Goal: Task Accomplishment & Management: Use online tool/utility

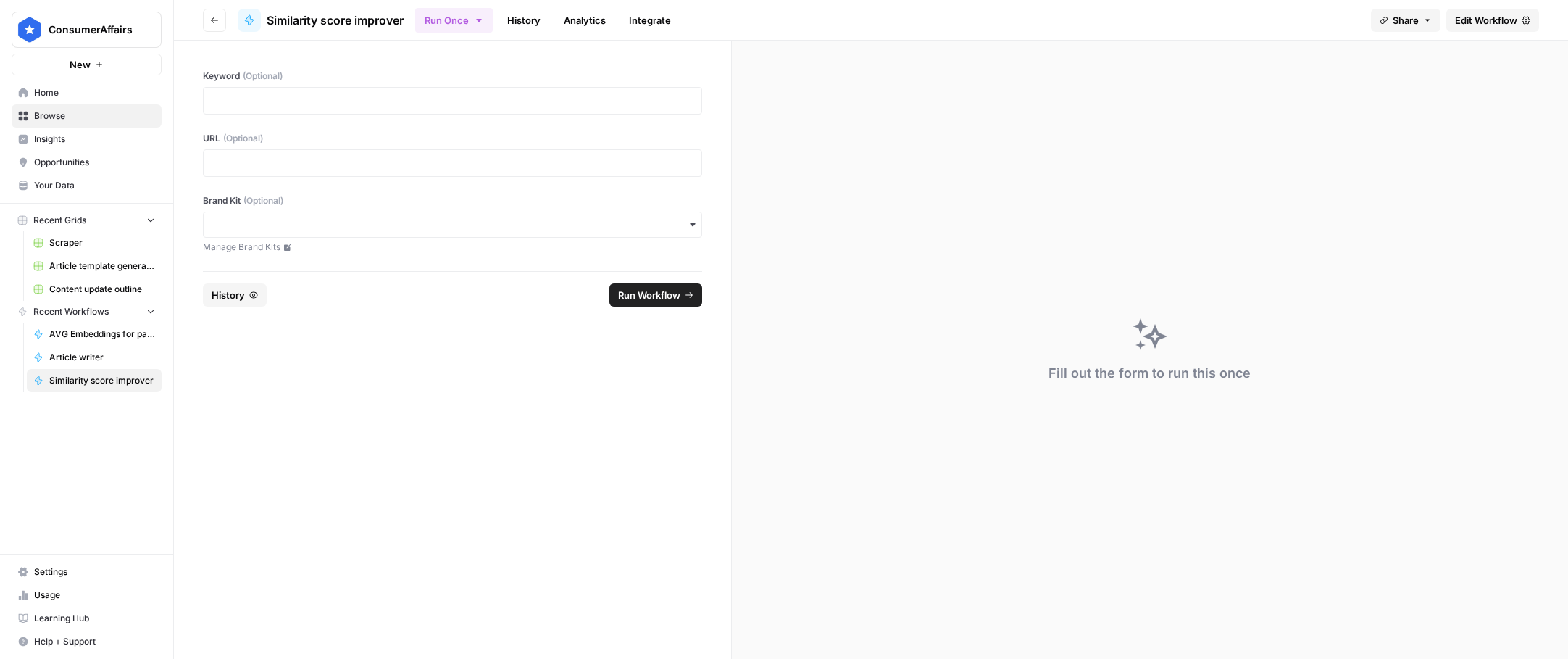
click at [217, 24] on icon "button" at bounding box center [214, 20] width 8 height 8
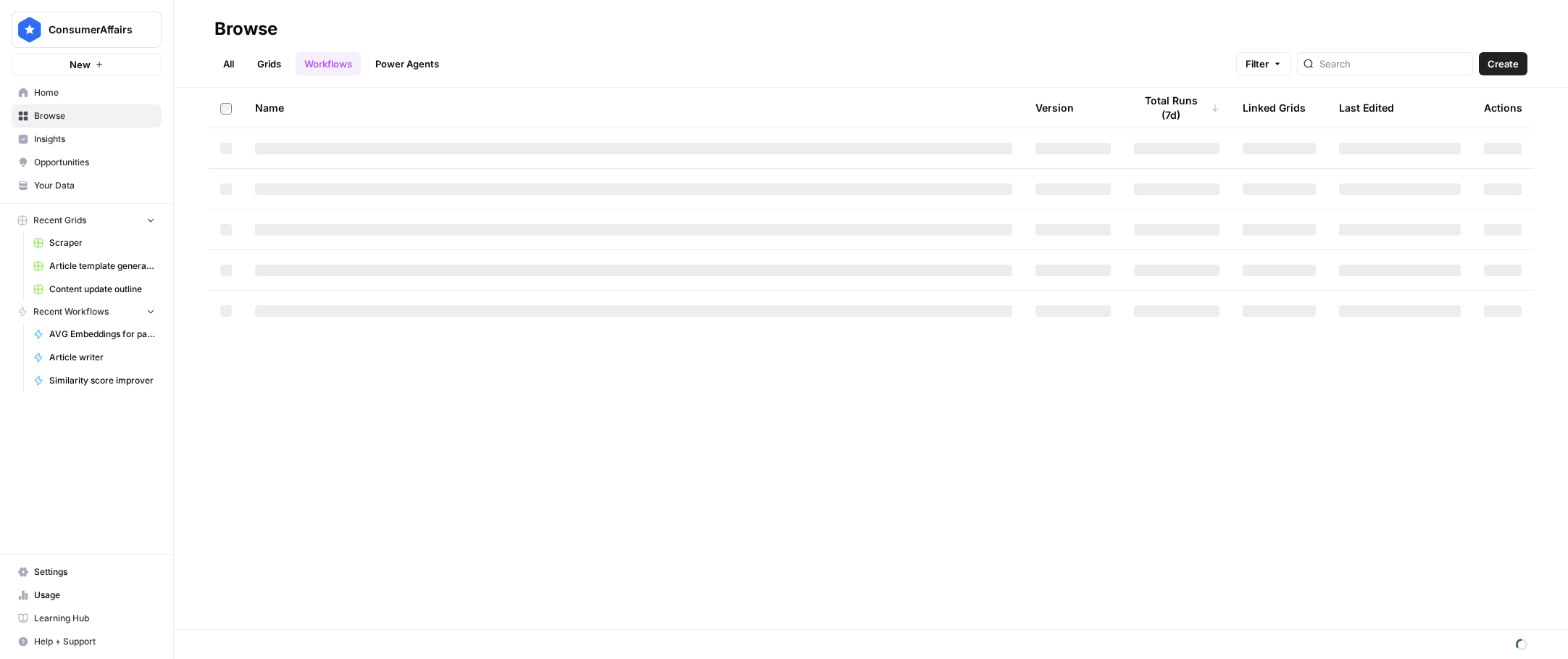
click at [270, 68] on link "Grids" at bounding box center [270, 64] width 41 height 24
click at [265, 70] on link "Grids" at bounding box center [270, 64] width 41 height 24
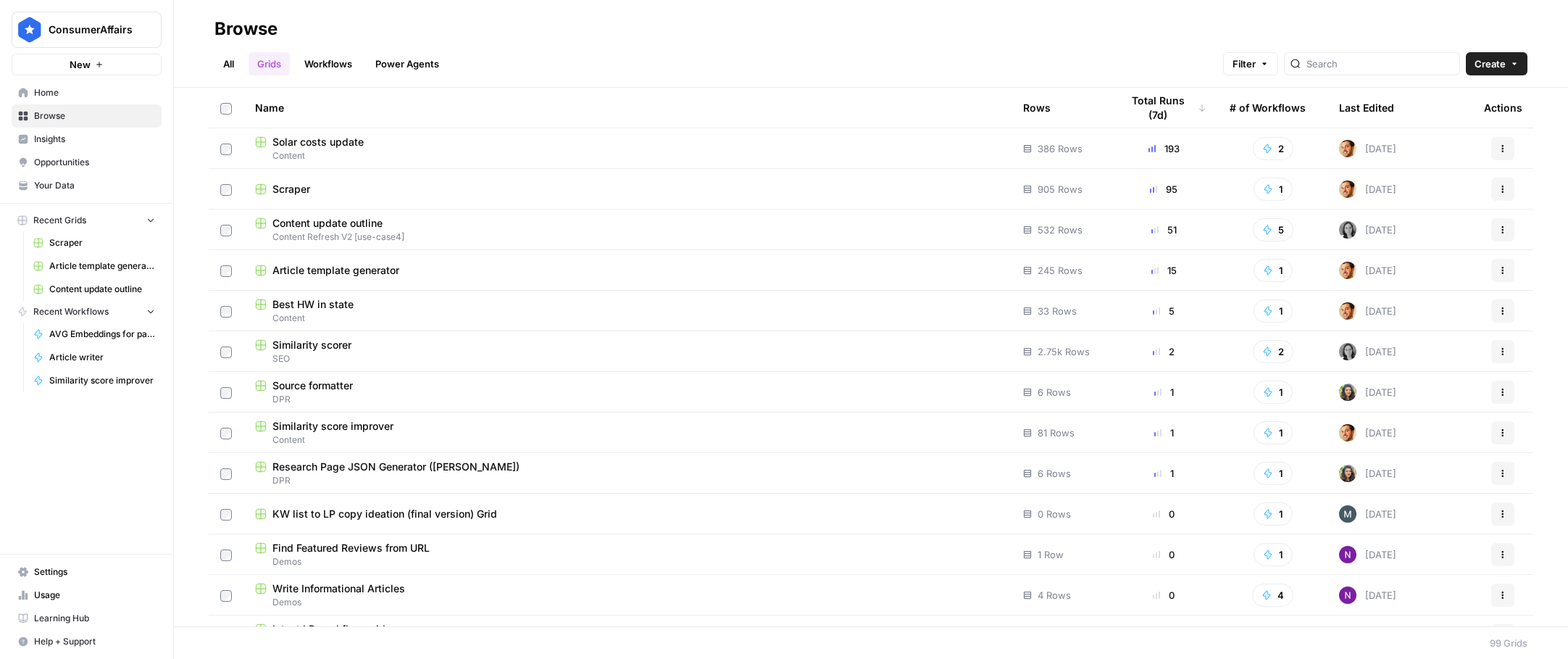
click at [341, 427] on span "Similarity score improver" at bounding box center [333, 426] width 121 height 14
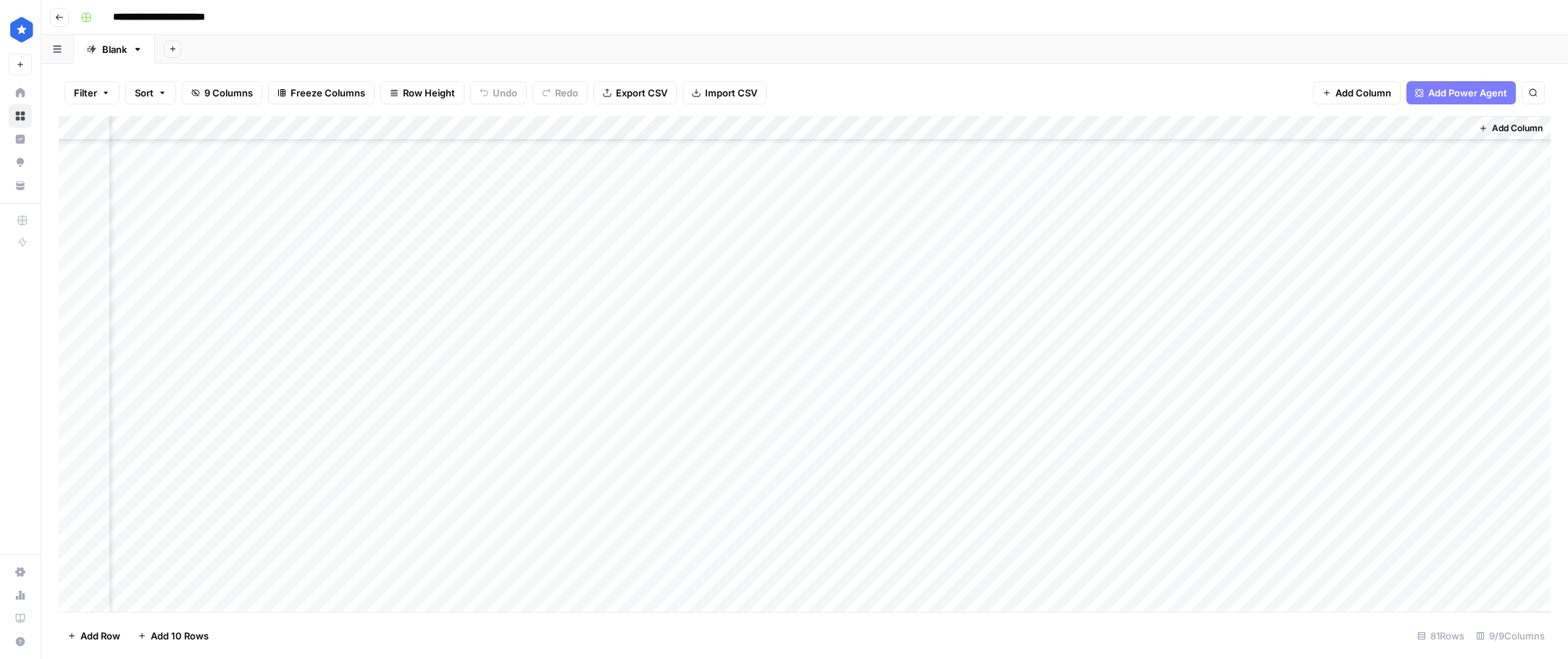
scroll to position [1548, 315]
click at [1151, 260] on div "Add Column" at bounding box center [804, 364] width 1492 height 496
click at [1196, 256] on div "Add Column" at bounding box center [804, 364] width 1492 height 496
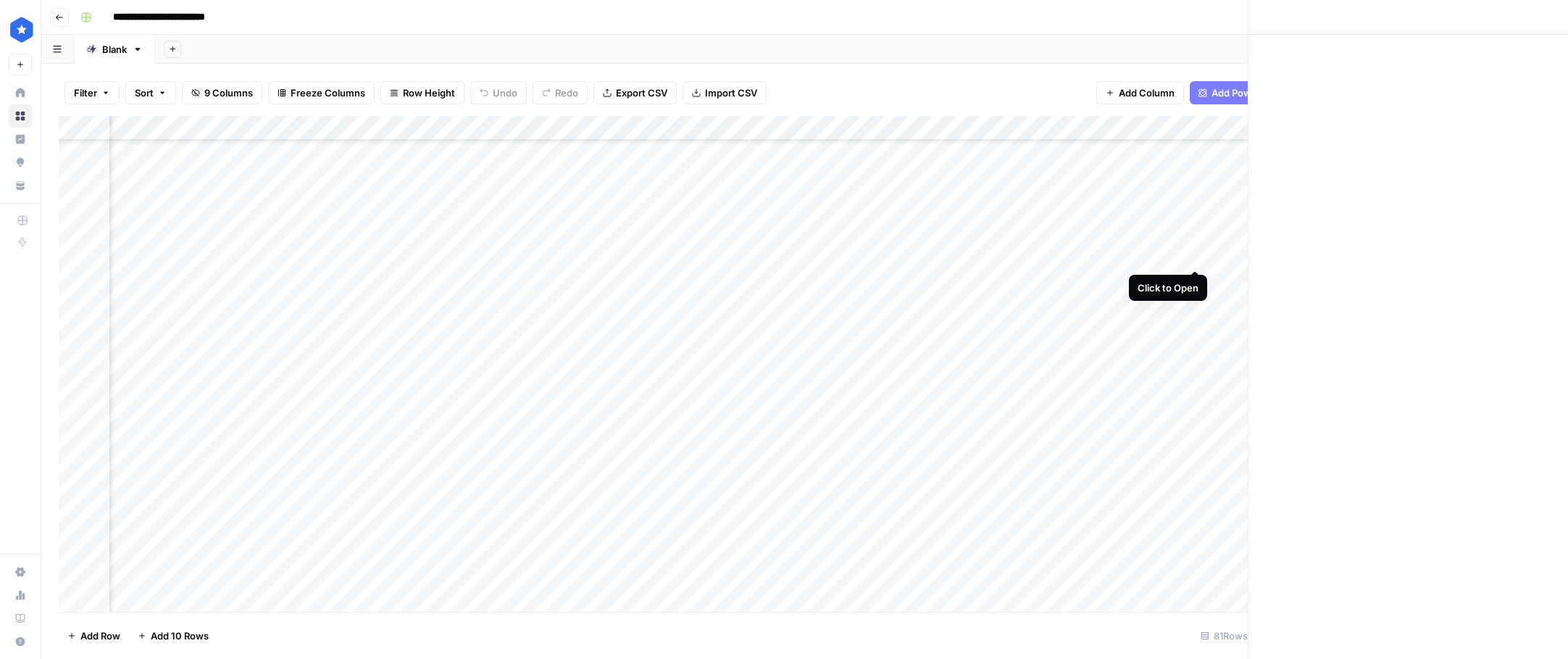
scroll to position [1548, 306]
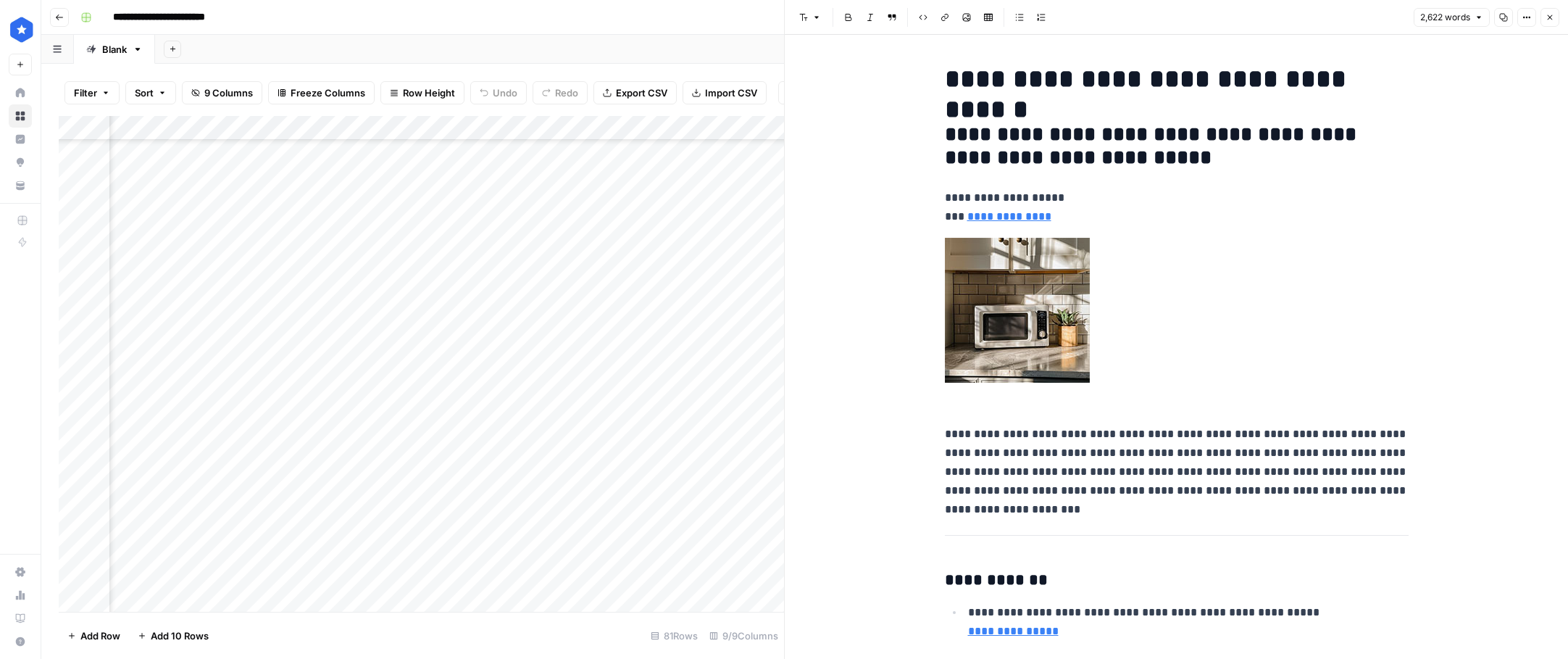
click at [747, 315] on div "Add Column" at bounding box center [421, 364] width 725 height 496
click at [585, 335] on div "Add Column" at bounding box center [421, 364] width 725 height 496
click at [575, 331] on div "Add Column" at bounding box center [421, 364] width 725 height 496
click at [687, 328] on div "Add Column" at bounding box center [421, 364] width 725 height 496
click at [1549, 14] on icon "button" at bounding box center [1549, 17] width 8 height 8
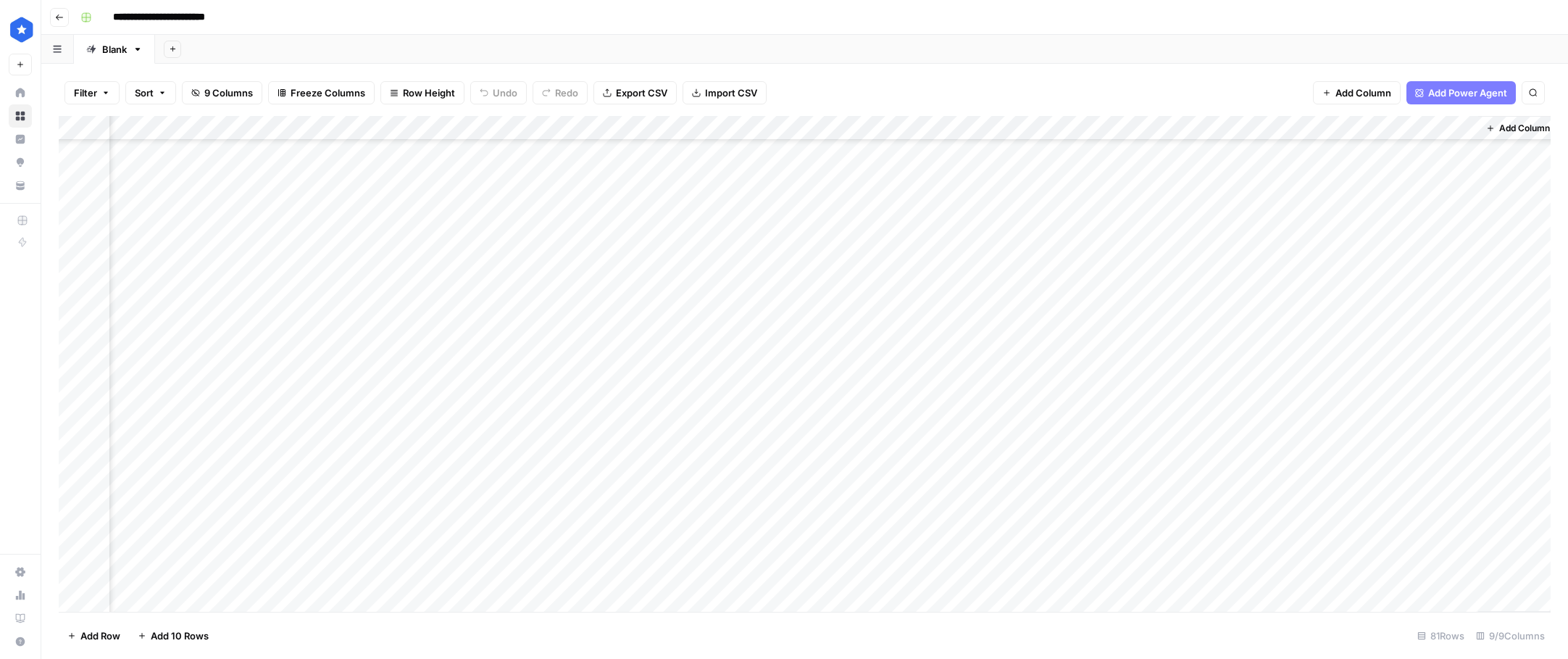
scroll to position [1548, 297]
click at [1117, 575] on div "Add Column" at bounding box center [804, 364] width 1492 height 496
click at [1215, 570] on div "Add Column" at bounding box center [804, 364] width 1492 height 496
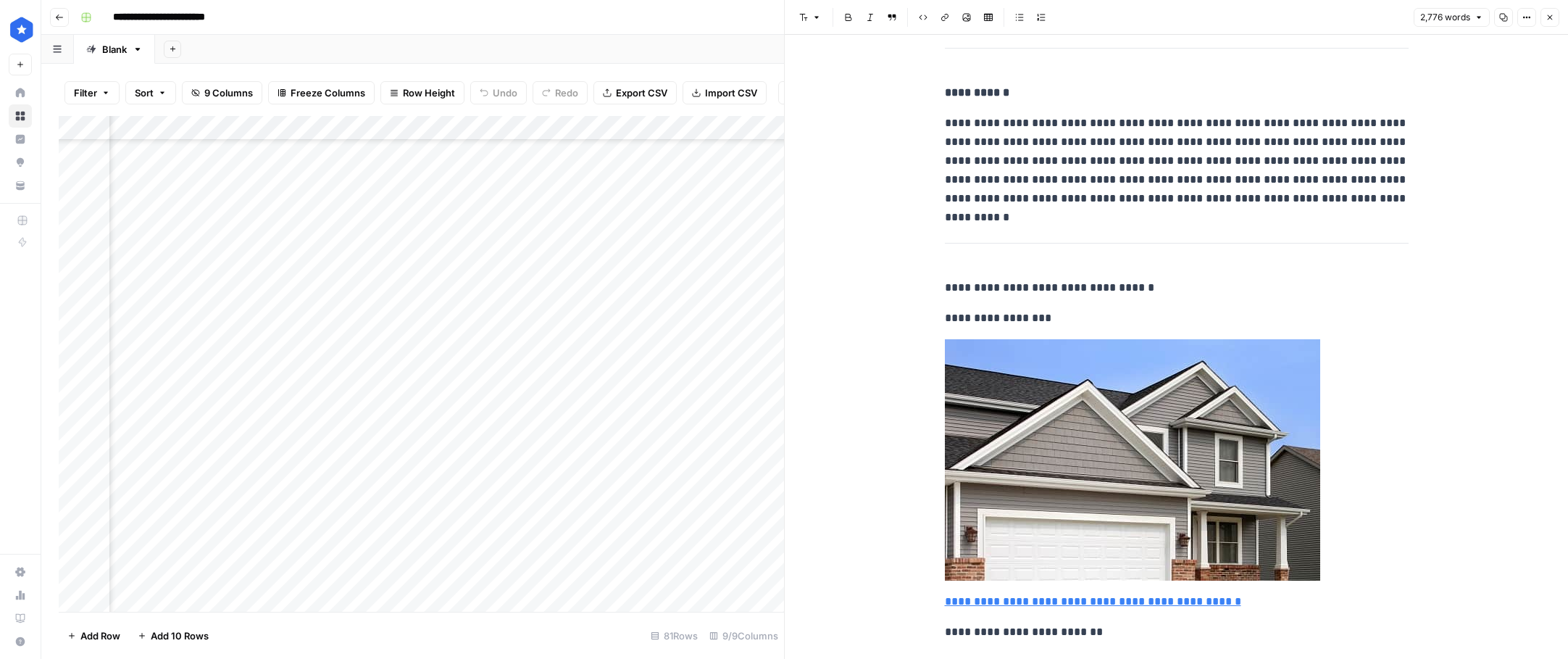
scroll to position [9030, 0]
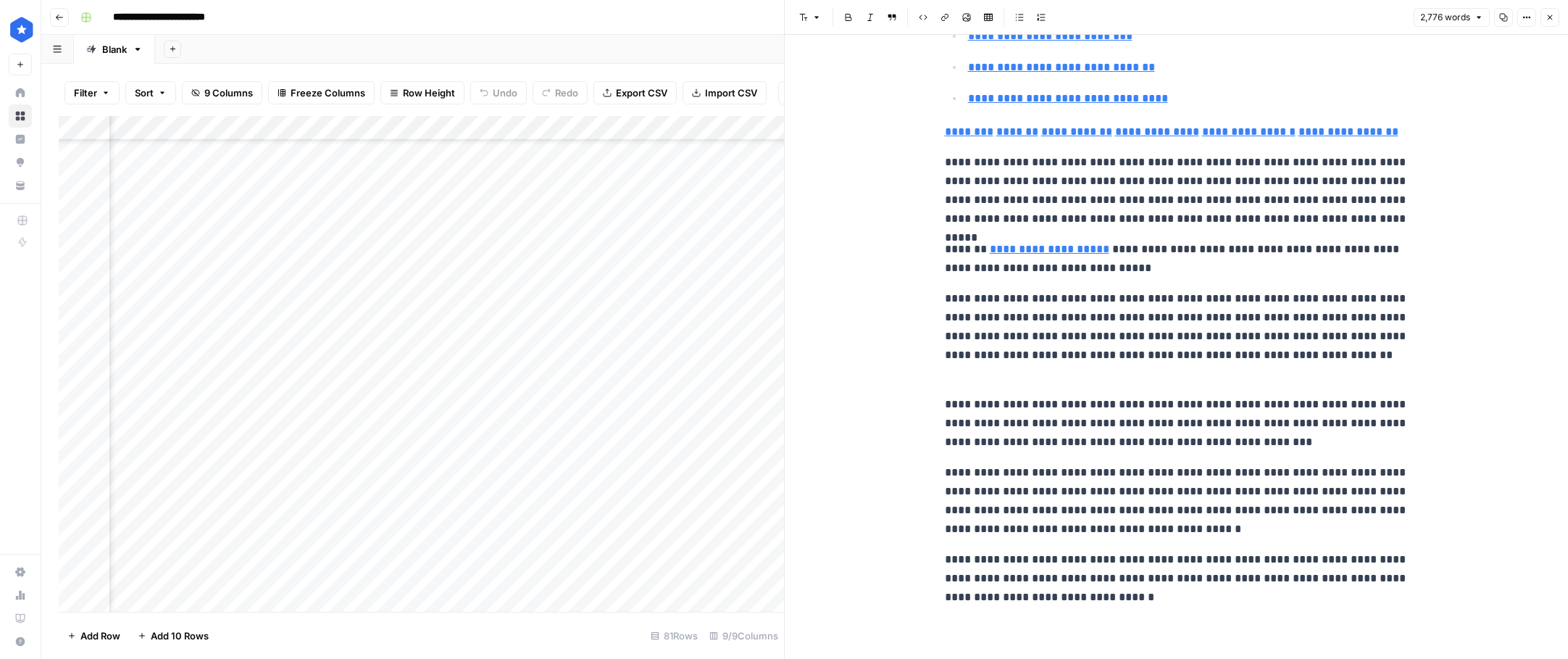
click at [690, 441] on div "Add Column" at bounding box center [421, 364] width 725 height 496
